Goal: Task Accomplishment & Management: Manage account settings

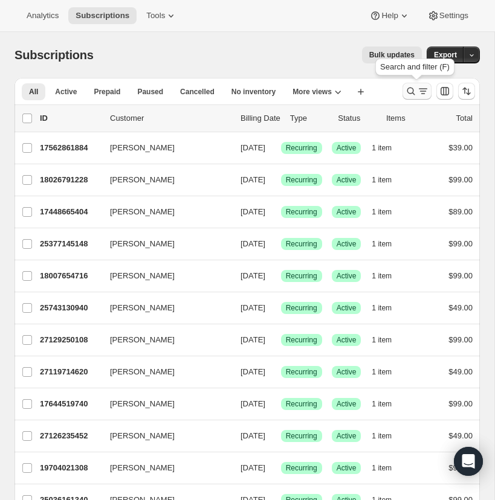
click at [411, 88] on icon "Search and filter results" at bounding box center [411, 91] width 12 height 12
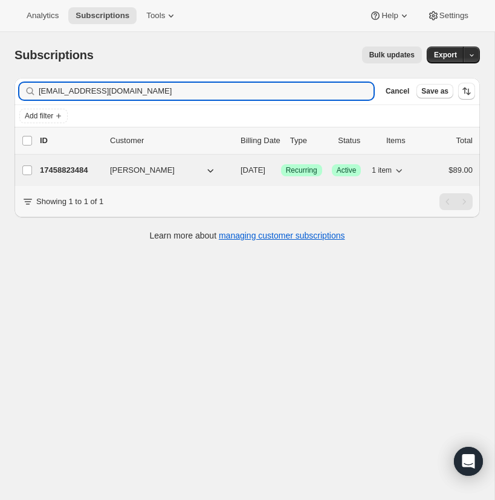
type input "[EMAIL_ADDRESS][DOMAIN_NAME]"
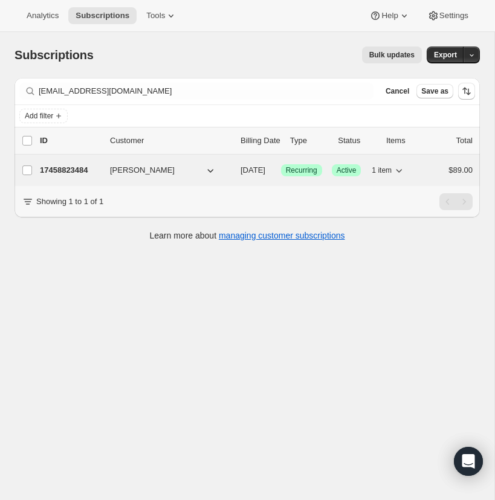
click at [68, 169] on p "17458823484" at bounding box center [70, 170] width 60 height 12
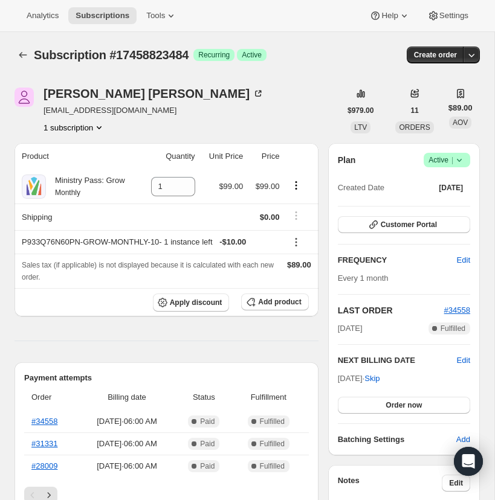
click at [460, 159] on icon at bounding box center [459, 160] width 12 height 12
click at [446, 202] on span "Cancel subscription" at bounding box center [443, 204] width 68 height 9
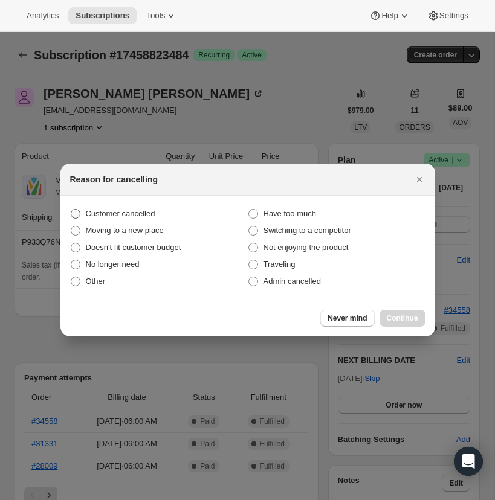
click at [73, 211] on span ":rc0:" at bounding box center [76, 214] width 10 height 10
click at [71, 210] on input "Customer cancelled" at bounding box center [71, 209] width 1 height 1
radio input "true"
click at [403, 317] on span "Continue" at bounding box center [402, 318] width 31 height 10
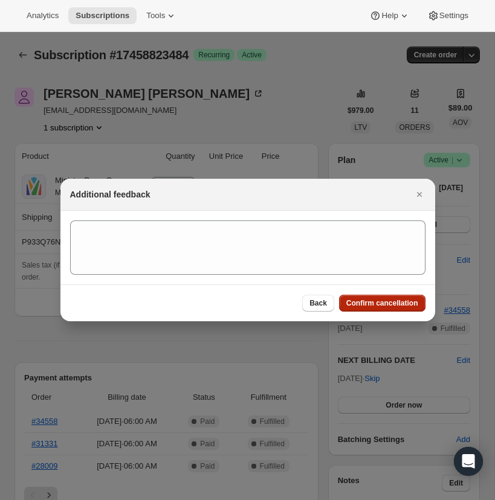
click at [373, 303] on span "Confirm cancellation" at bounding box center [382, 303] width 72 height 10
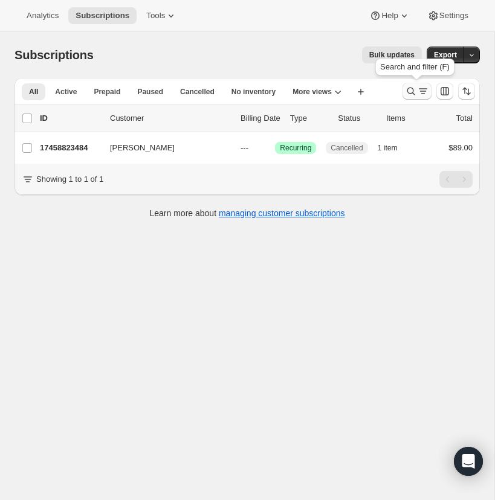
click at [412, 91] on icon "Search and filter results" at bounding box center [411, 91] width 12 height 12
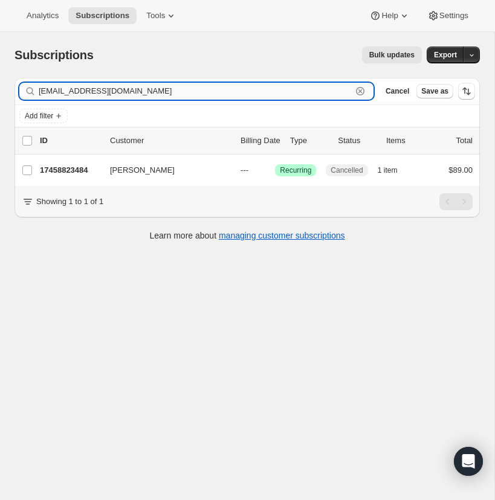
drag, startPoint x: 361, startPoint y: 89, endPoint x: 355, endPoint y: 89, distance: 6.6
click at [361, 89] on icon "button" at bounding box center [360, 91] width 12 height 12
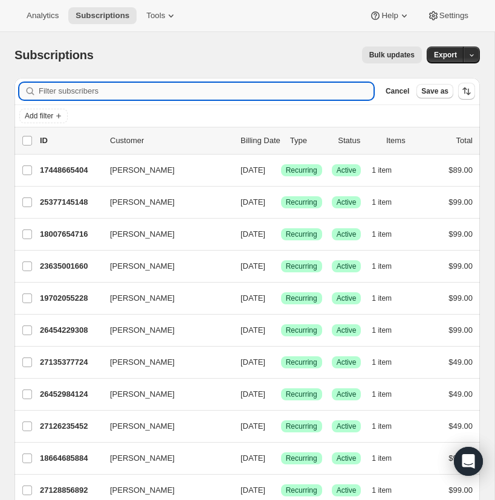
paste input "[EMAIL_ADDRESS][DOMAIN_NAME]"
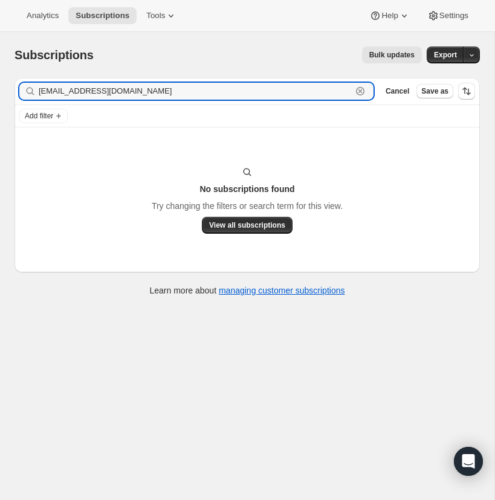
drag, startPoint x: 130, startPoint y: 94, endPoint x: 34, endPoint y: 94, distance: 96.6
click at [34, 93] on div "[EMAIL_ADDRESS][DOMAIN_NAME] Clear" at bounding box center [196, 91] width 354 height 17
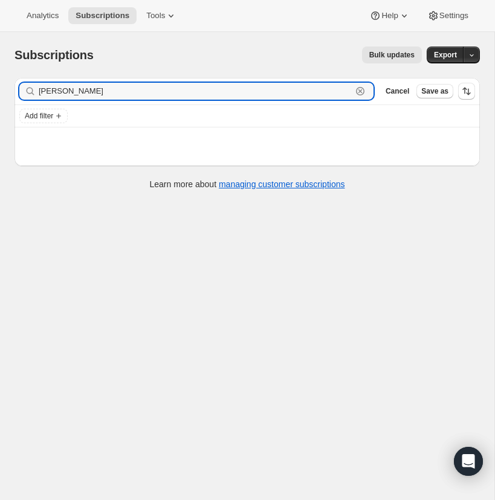
type input "[PERSON_NAME]"
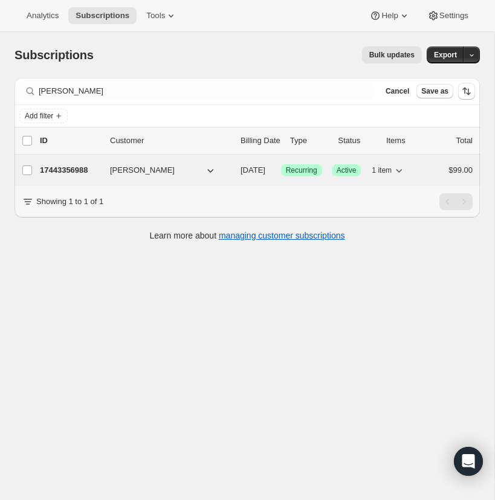
click at [80, 169] on p "17443356988" at bounding box center [70, 170] width 60 height 12
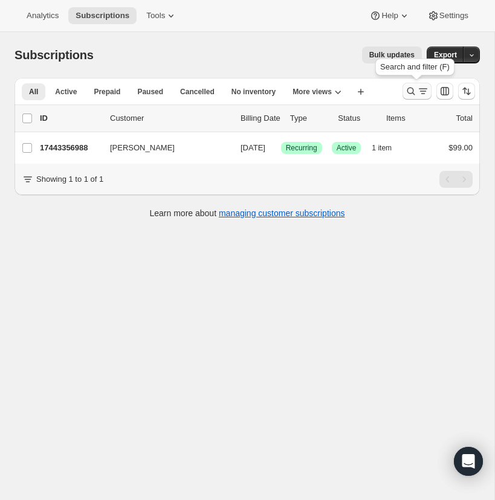
click at [410, 89] on icon "Search and filter results" at bounding box center [411, 91] width 12 height 12
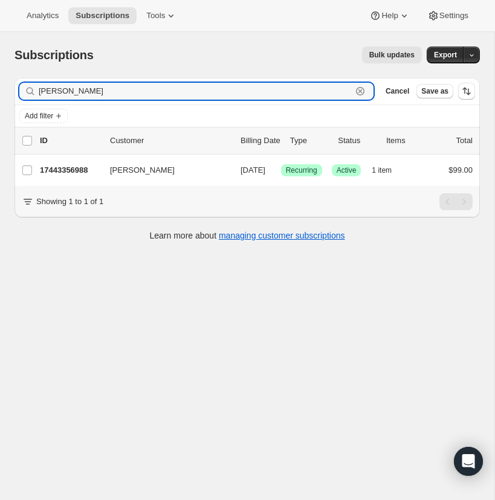
drag, startPoint x: 361, startPoint y: 90, endPoint x: 202, endPoint y: 106, distance: 159.0
click at [358, 88] on icon "button" at bounding box center [360, 91] width 12 height 12
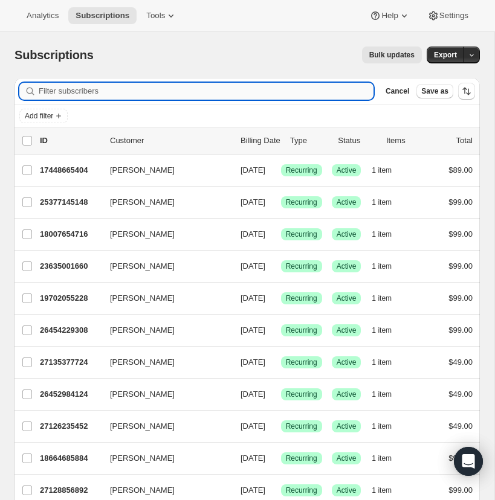
paste input "[PERSON_NAME][EMAIL_ADDRESS][DOMAIN_NAME]"
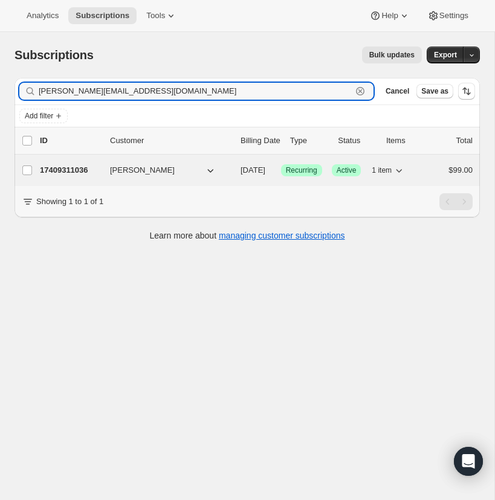
type input "[PERSON_NAME][EMAIL_ADDRESS][DOMAIN_NAME]"
click at [72, 166] on p "17409311036" at bounding box center [70, 170] width 60 height 12
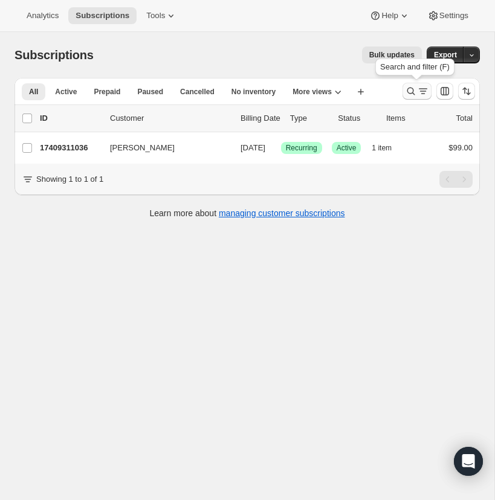
click at [408, 87] on icon "Search and filter results" at bounding box center [411, 91] width 12 height 12
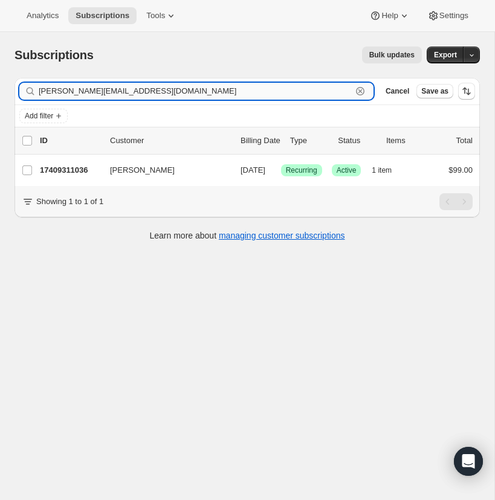
drag, startPoint x: 359, startPoint y: 89, endPoint x: 95, endPoint y: 96, distance: 264.1
click at [358, 89] on icon "button" at bounding box center [360, 91] width 12 height 12
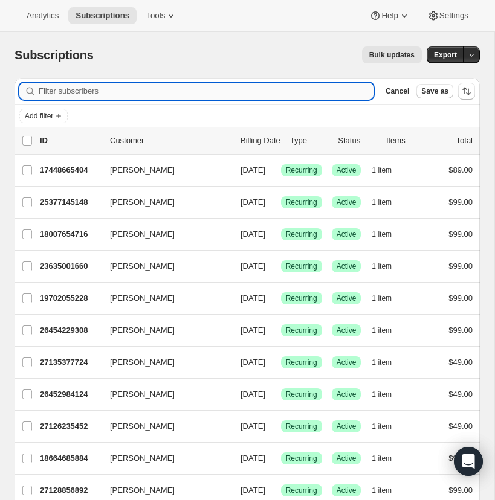
paste input "[EMAIL_ADDRESS][DOMAIN_NAME]"
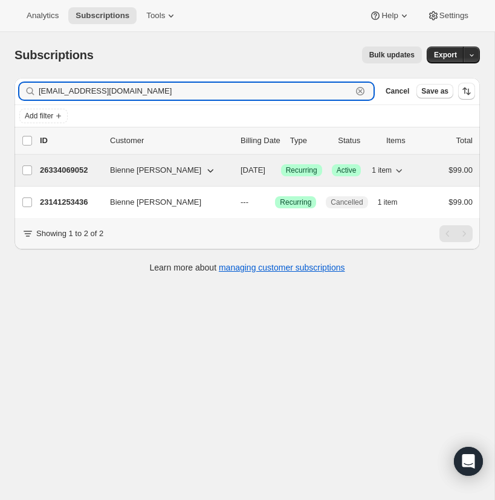
type input "[EMAIL_ADDRESS][DOMAIN_NAME]"
click at [56, 169] on p "26334069052" at bounding box center [70, 170] width 60 height 12
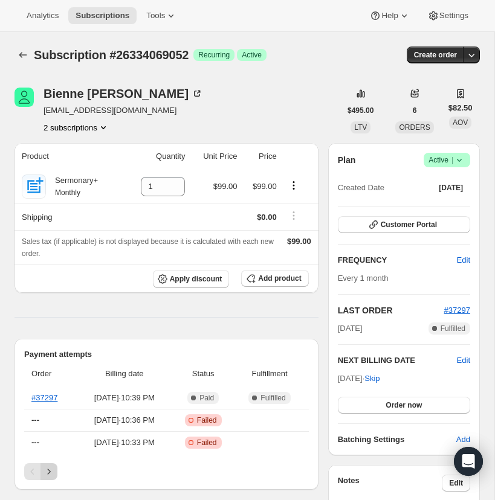
click at [50, 469] on icon "Next" at bounding box center [49, 472] width 12 height 12
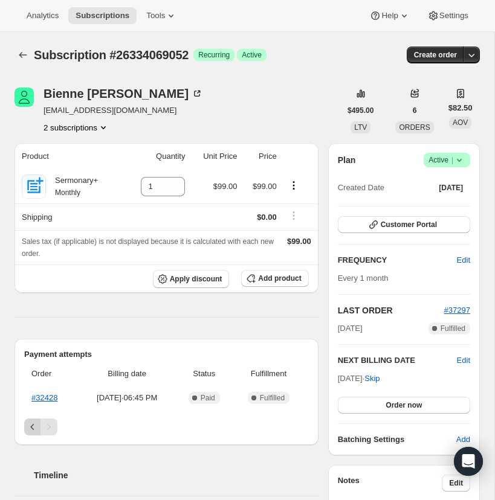
click at [28, 421] on icon "Previous" at bounding box center [33, 427] width 12 height 12
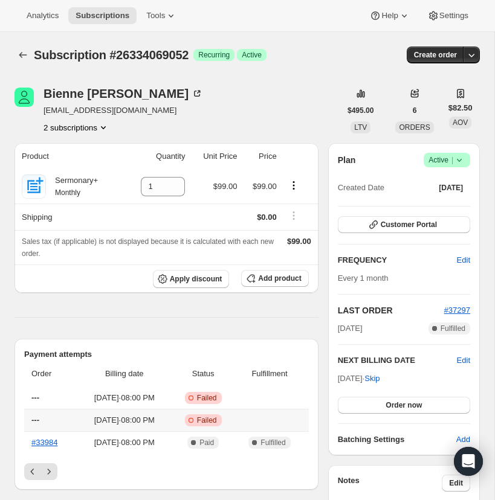
click at [28, 422] on th "---" at bounding box center [50, 420] width 53 height 22
click at [459, 156] on icon at bounding box center [459, 160] width 12 height 12
click at [434, 202] on span "Cancel subscription" at bounding box center [443, 204] width 68 height 9
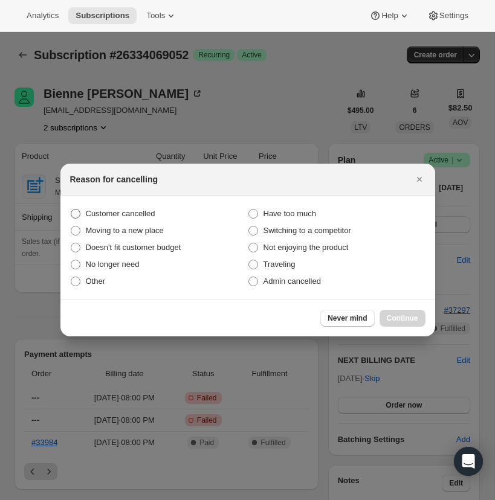
click at [77, 213] on span ":r1ls:" at bounding box center [76, 214] width 10 height 10
click at [71, 210] on input "Customer cancelled" at bounding box center [71, 209] width 1 height 1
radio input "true"
click at [399, 317] on span "Continue" at bounding box center [402, 318] width 31 height 10
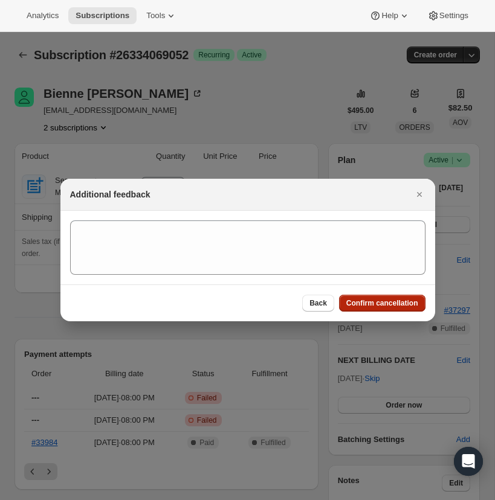
click at [387, 302] on span "Confirm cancellation" at bounding box center [382, 303] width 72 height 10
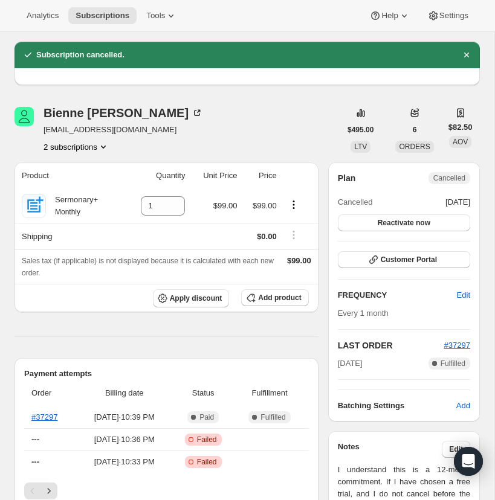
scroll to position [80, 0]
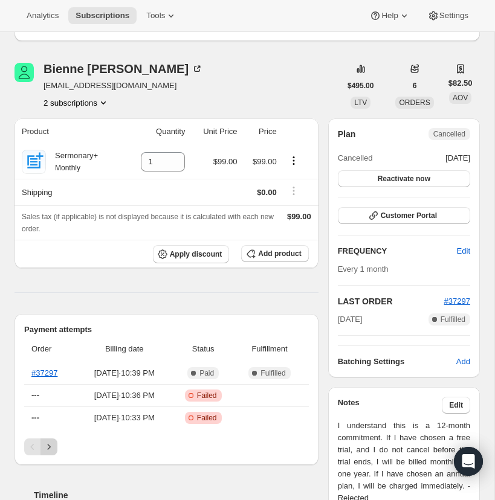
click at [52, 445] on icon "Next" at bounding box center [49, 447] width 12 height 12
click at [50, 446] on icon "Next" at bounding box center [49, 446] width 3 height 5
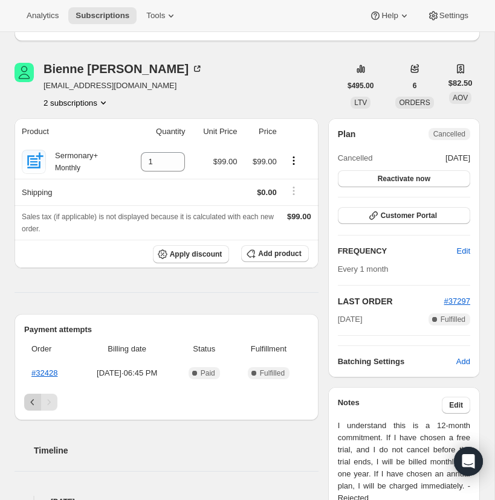
click at [27, 395] on button "Previous" at bounding box center [32, 402] width 17 height 17
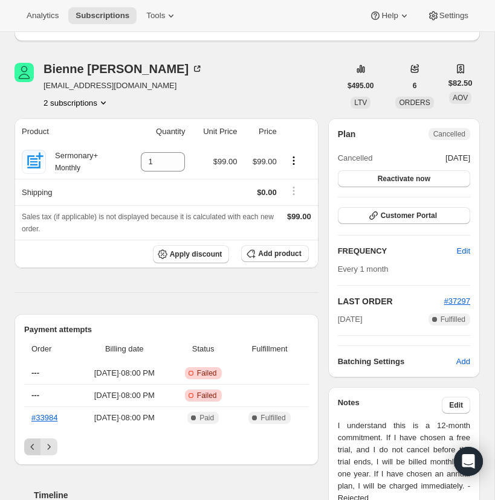
click at [27, 442] on icon "Previous" at bounding box center [33, 447] width 12 height 12
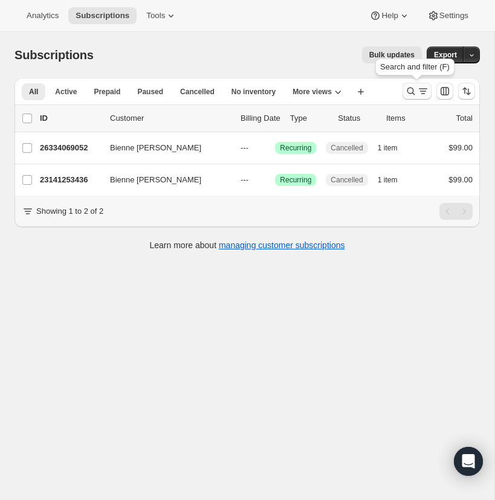
click at [411, 89] on icon "Search and filter results" at bounding box center [411, 91] width 12 height 12
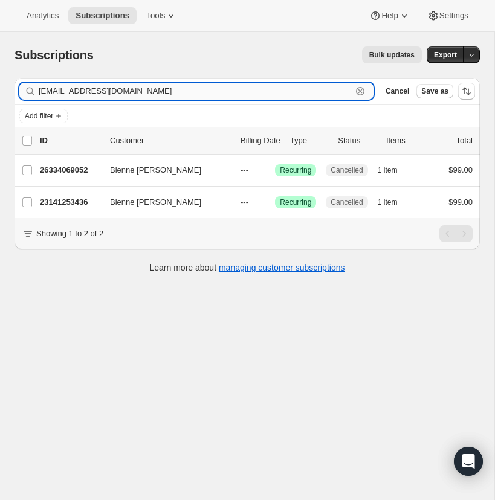
drag, startPoint x: 361, startPoint y: 87, endPoint x: 215, endPoint y: 98, distance: 146.0
click at [361, 87] on icon "button" at bounding box center [360, 91] width 12 height 12
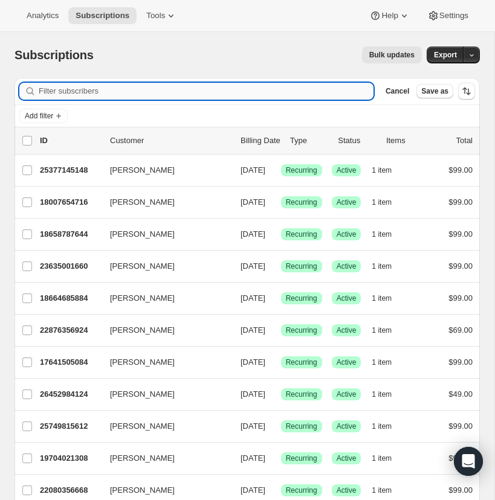
paste input "[EMAIL_ADDRESS][DOMAIN_NAME]"
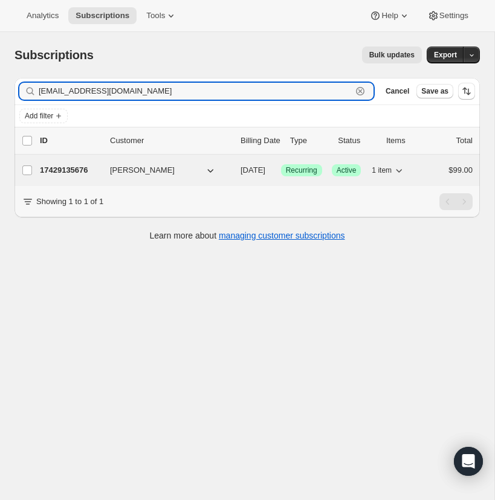
type input "[EMAIL_ADDRESS][DOMAIN_NAME]"
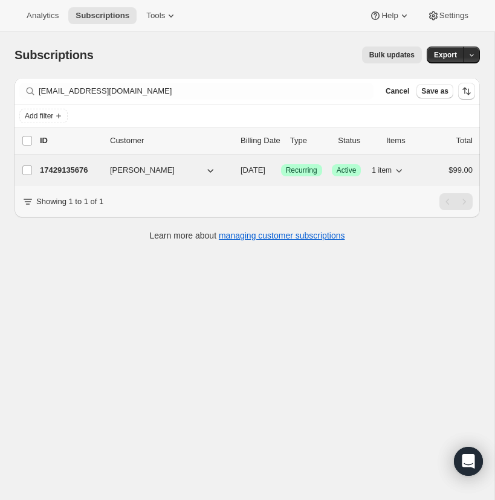
click at [69, 165] on p "17429135676" at bounding box center [70, 170] width 60 height 12
